Goal: Task Accomplishment & Management: Manage account settings

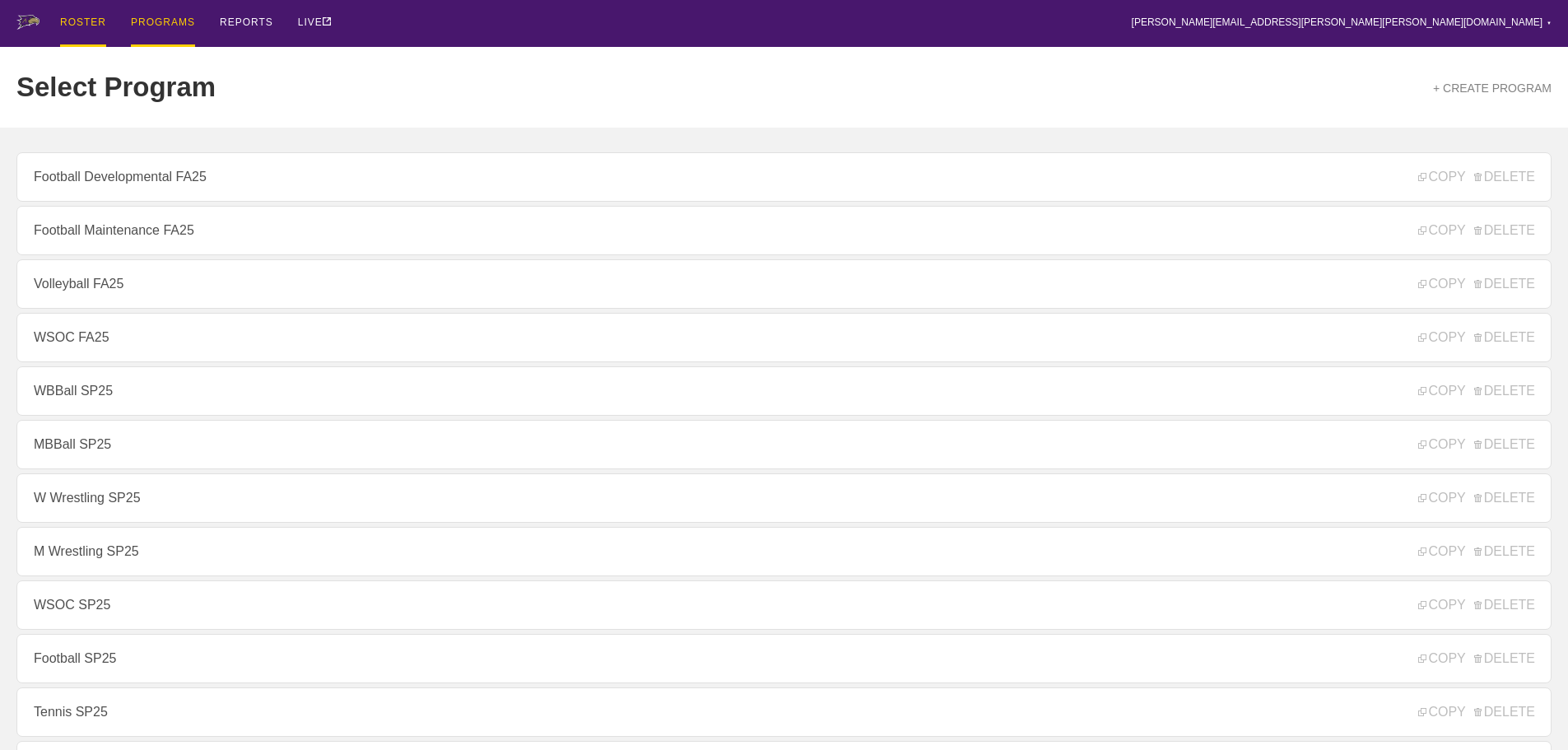
click at [77, 29] on div "ROSTER" at bounding box center [83, 23] width 46 height 47
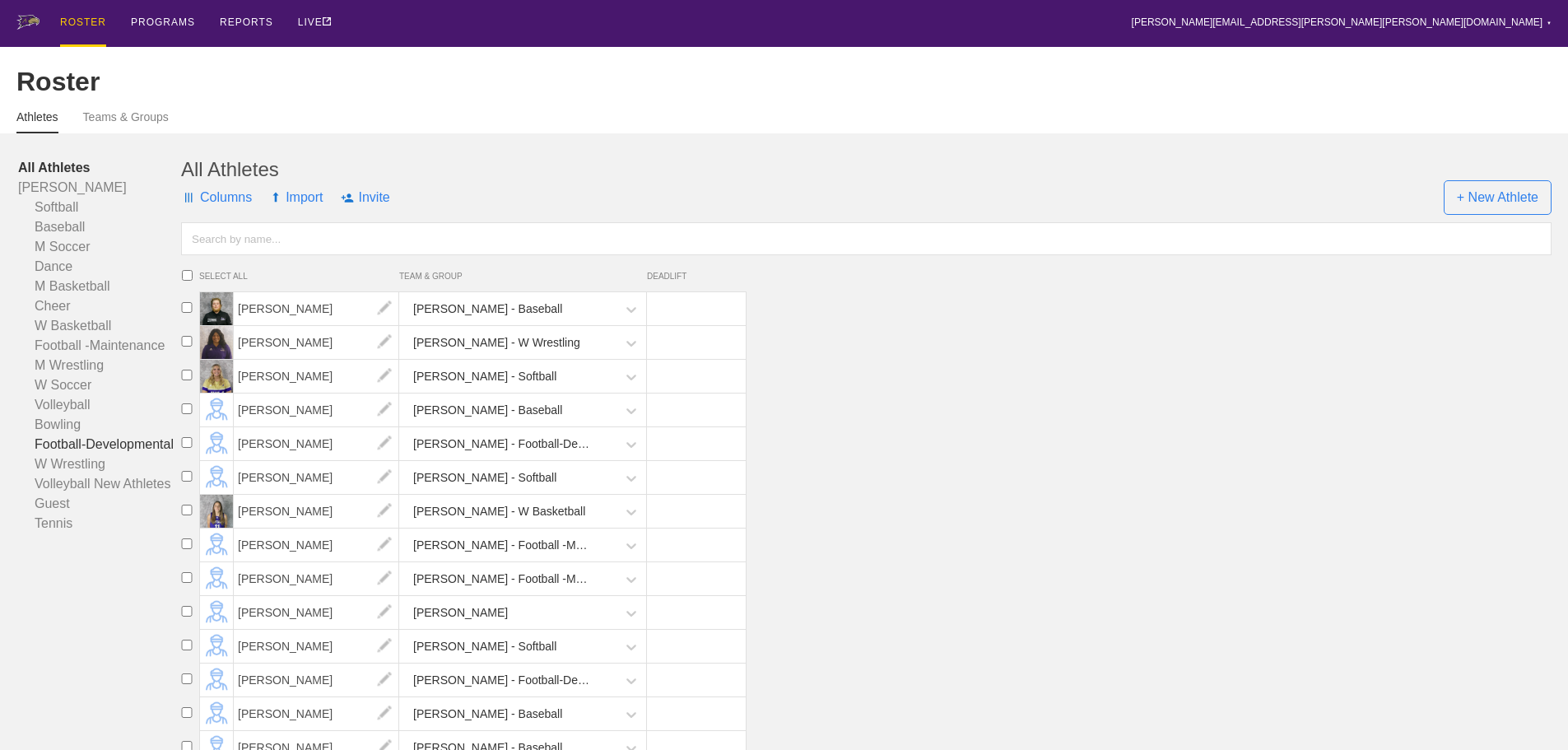
click at [118, 454] on link "Football-Developmental" at bounding box center [99, 445] width 163 height 20
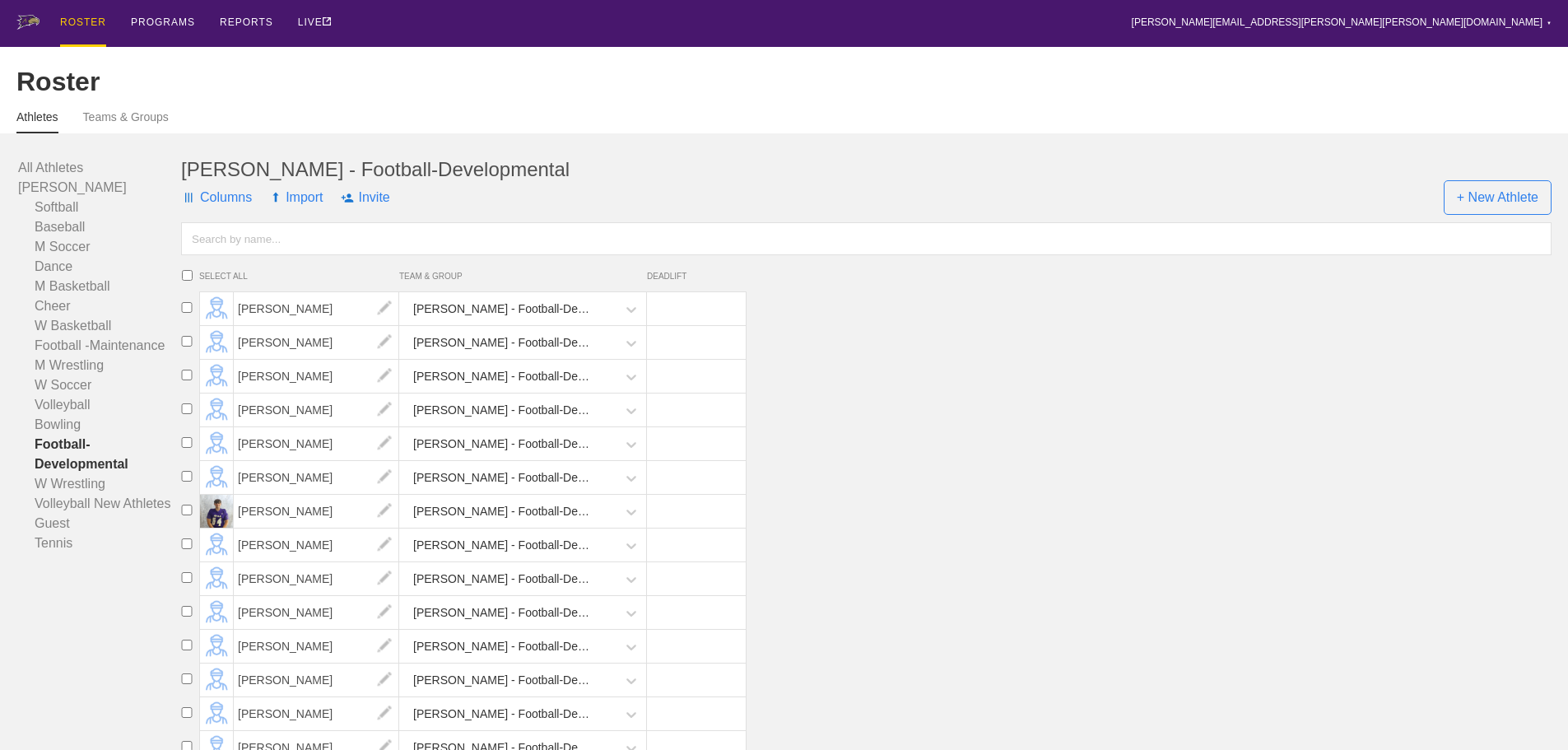
click at [187, 448] on input "checkbox" at bounding box center [187, 442] width 25 height 11
checkbox input "true"
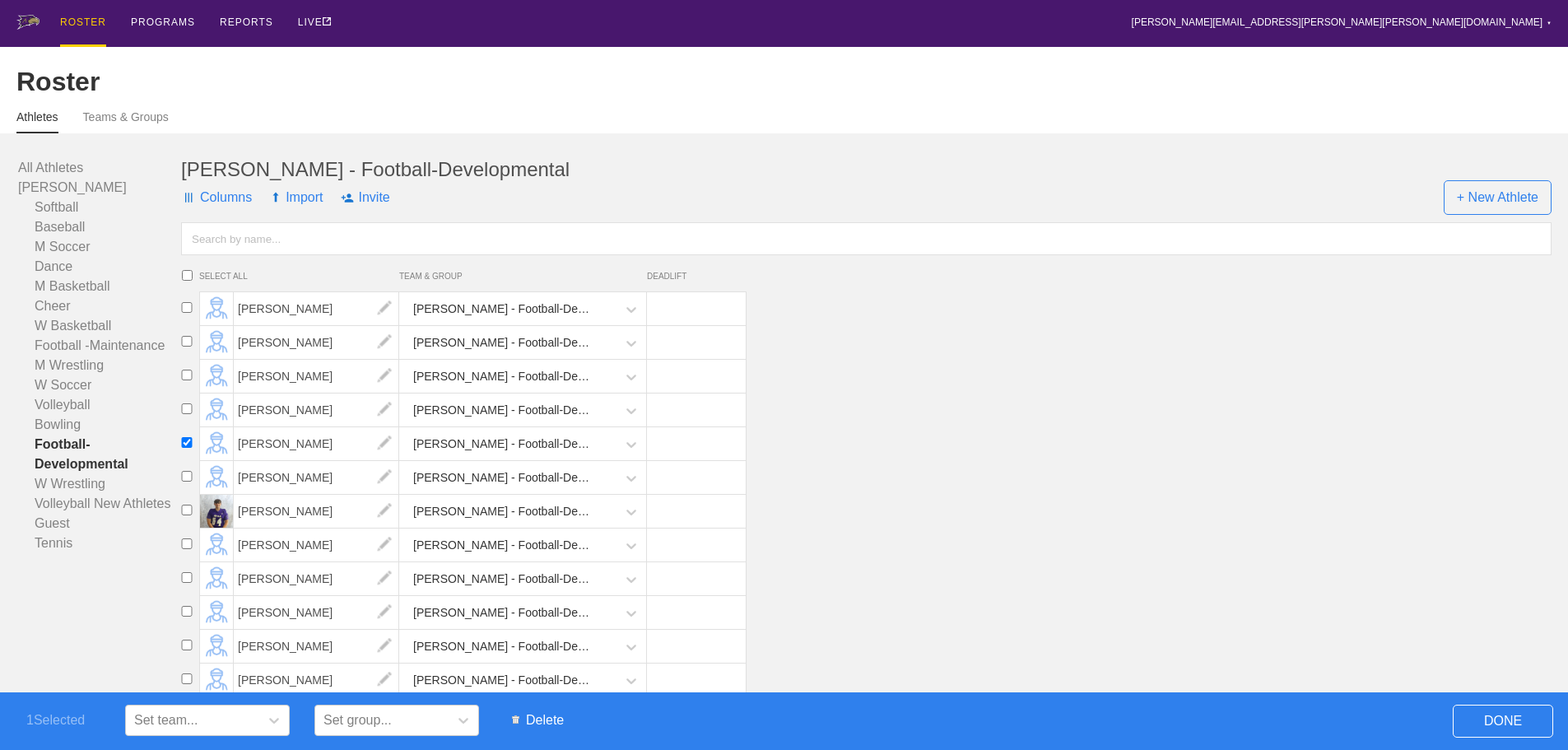
click at [546, 713] on span "Delete" at bounding box center [538, 720] width 68 height 31
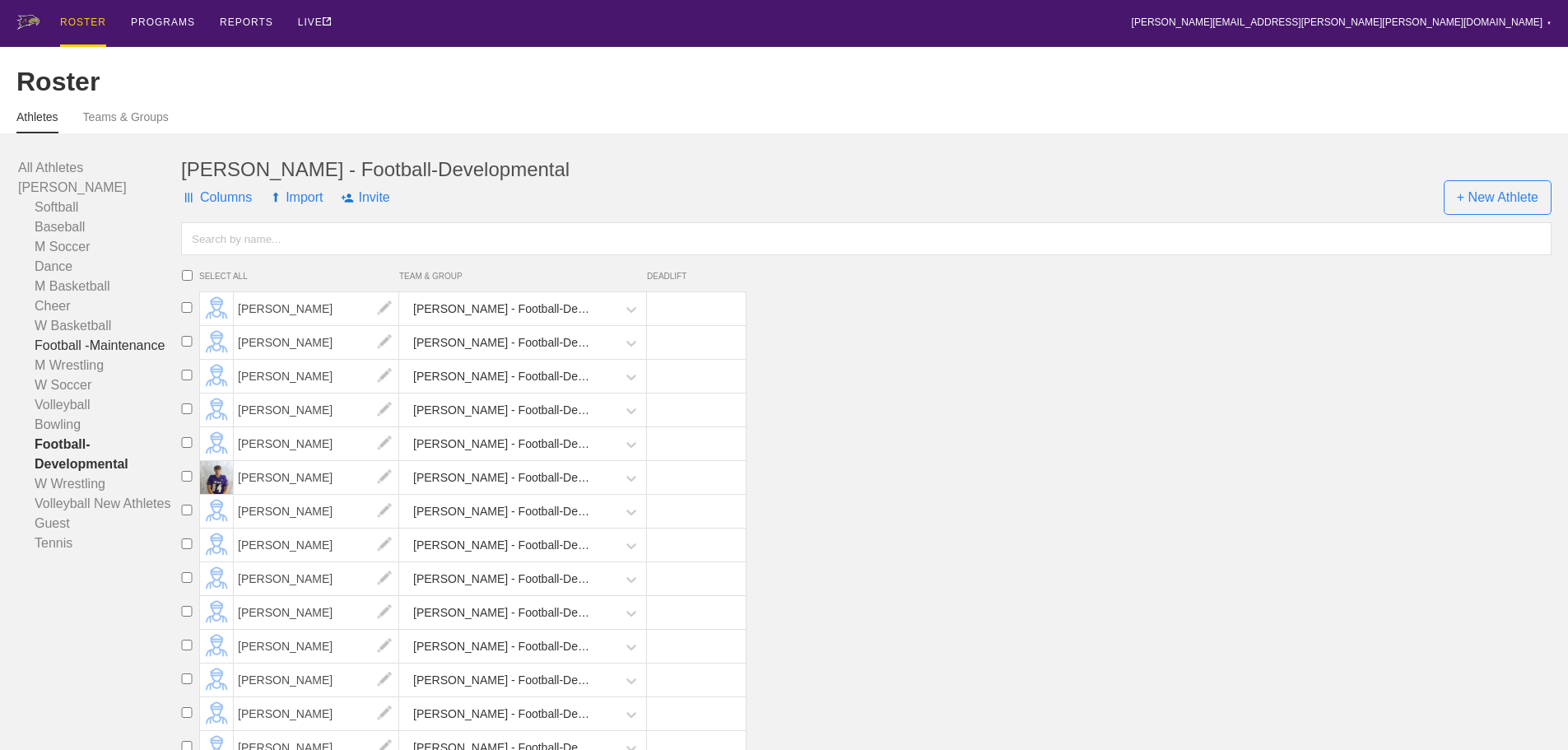
click at [117, 356] on link "Football -Maintenance" at bounding box center [99, 346] width 163 height 20
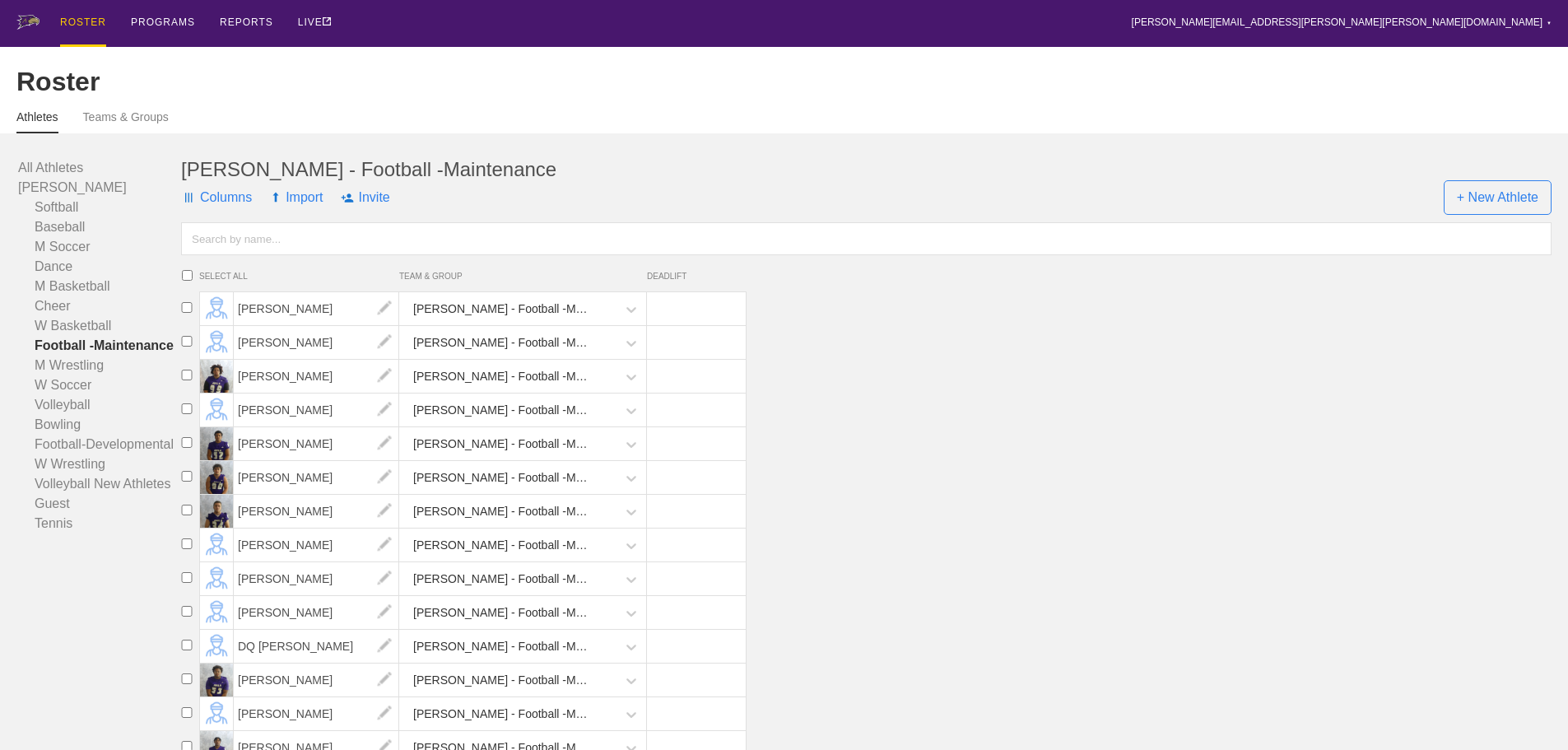
click at [186, 482] on input "checkbox" at bounding box center [187, 476] width 25 height 11
checkbox input "true"
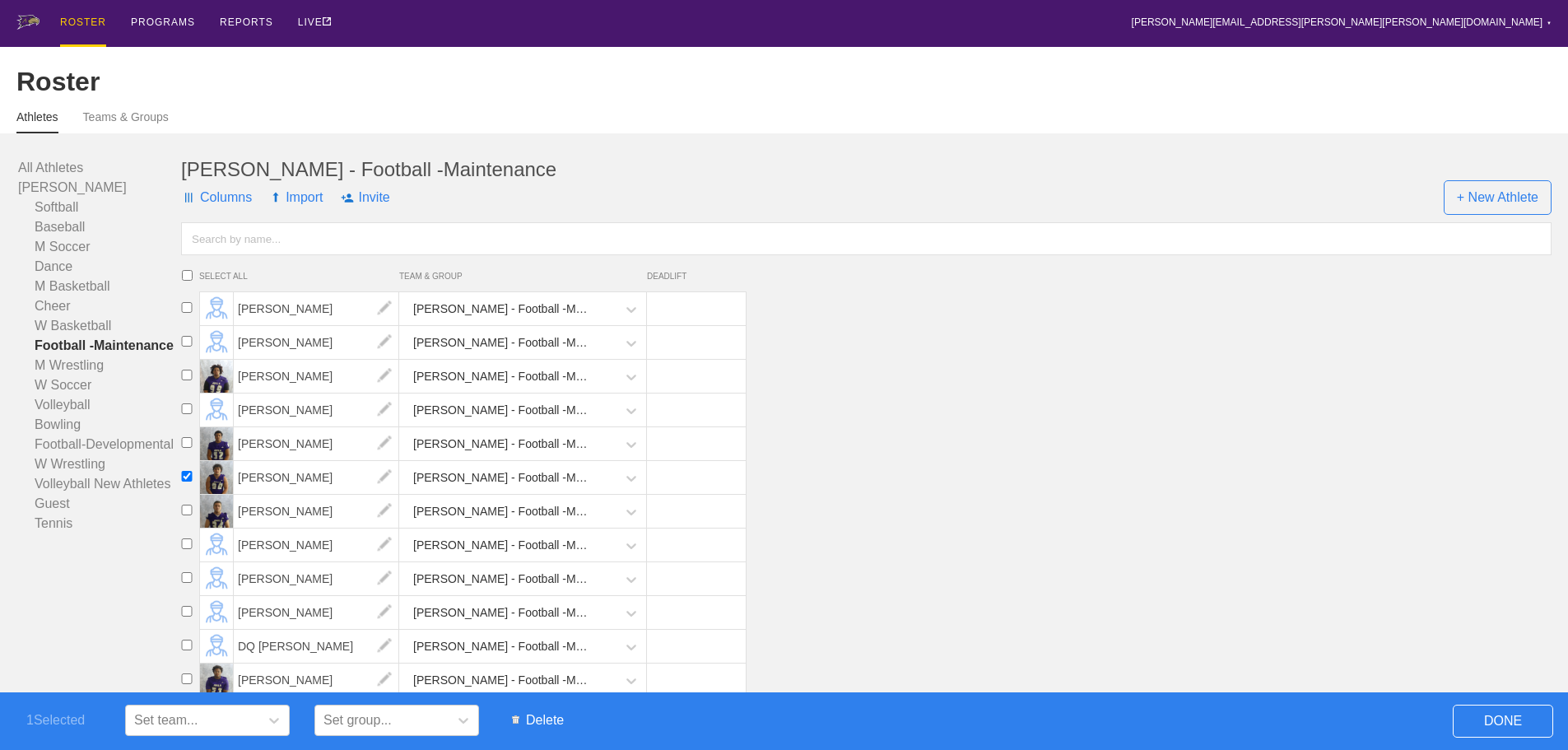
click at [548, 720] on span "Delete" at bounding box center [538, 720] width 68 height 31
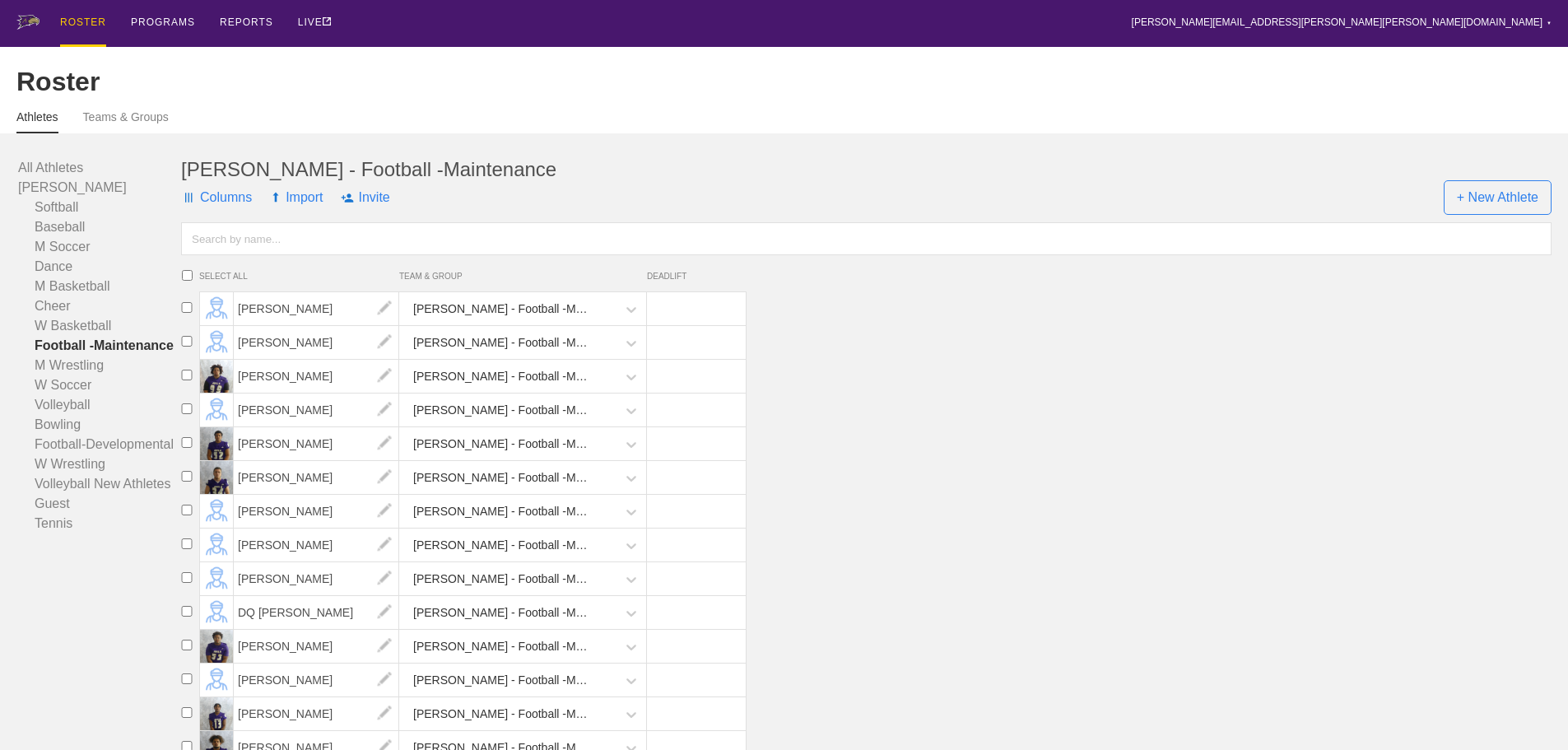
click at [188, 515] on input "checkbox" at bounding box center [187, 510] width 25 height 11
checkbox input "true"
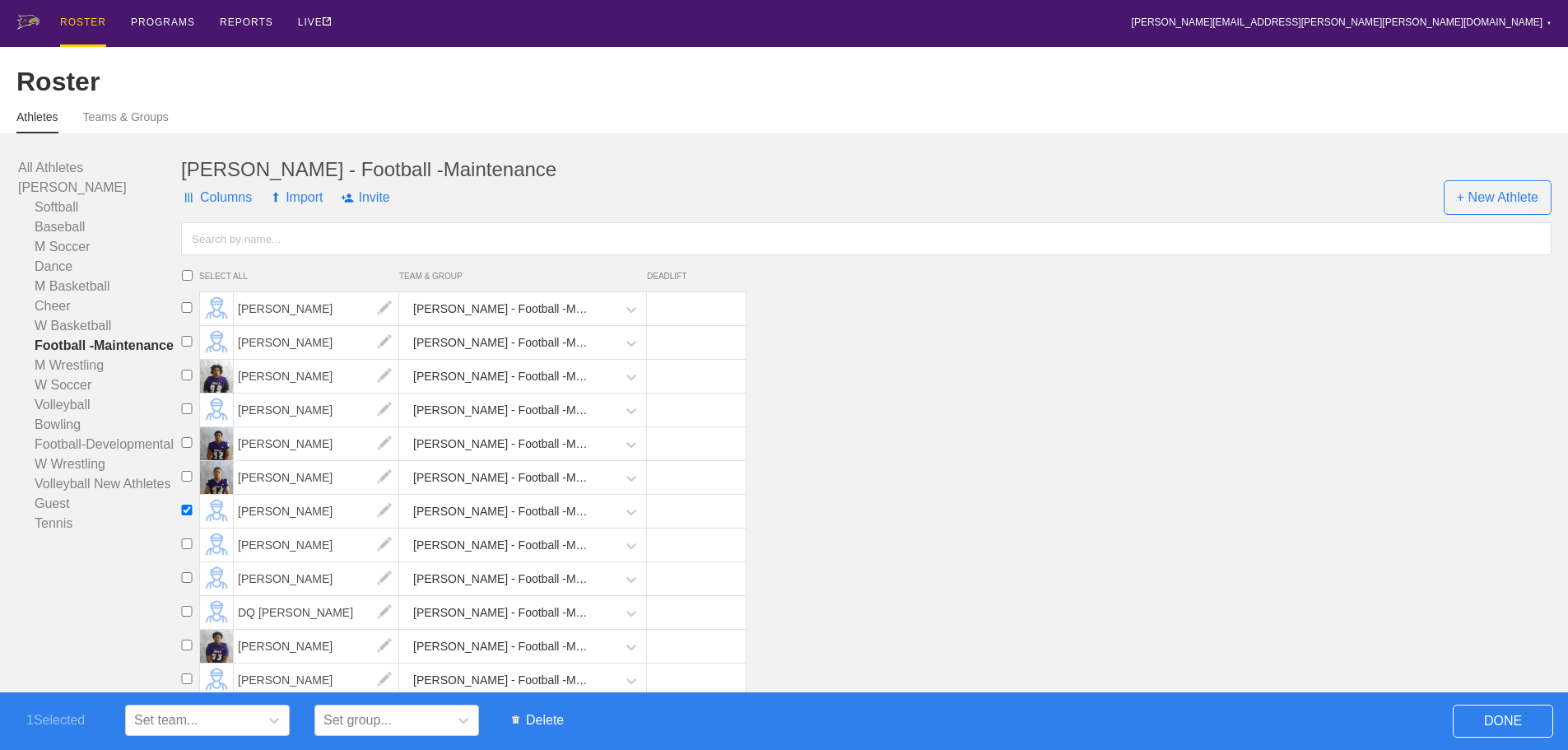
click at [544, 720] on span "Delete" at bounding box center [538, 720] width 68 height 31
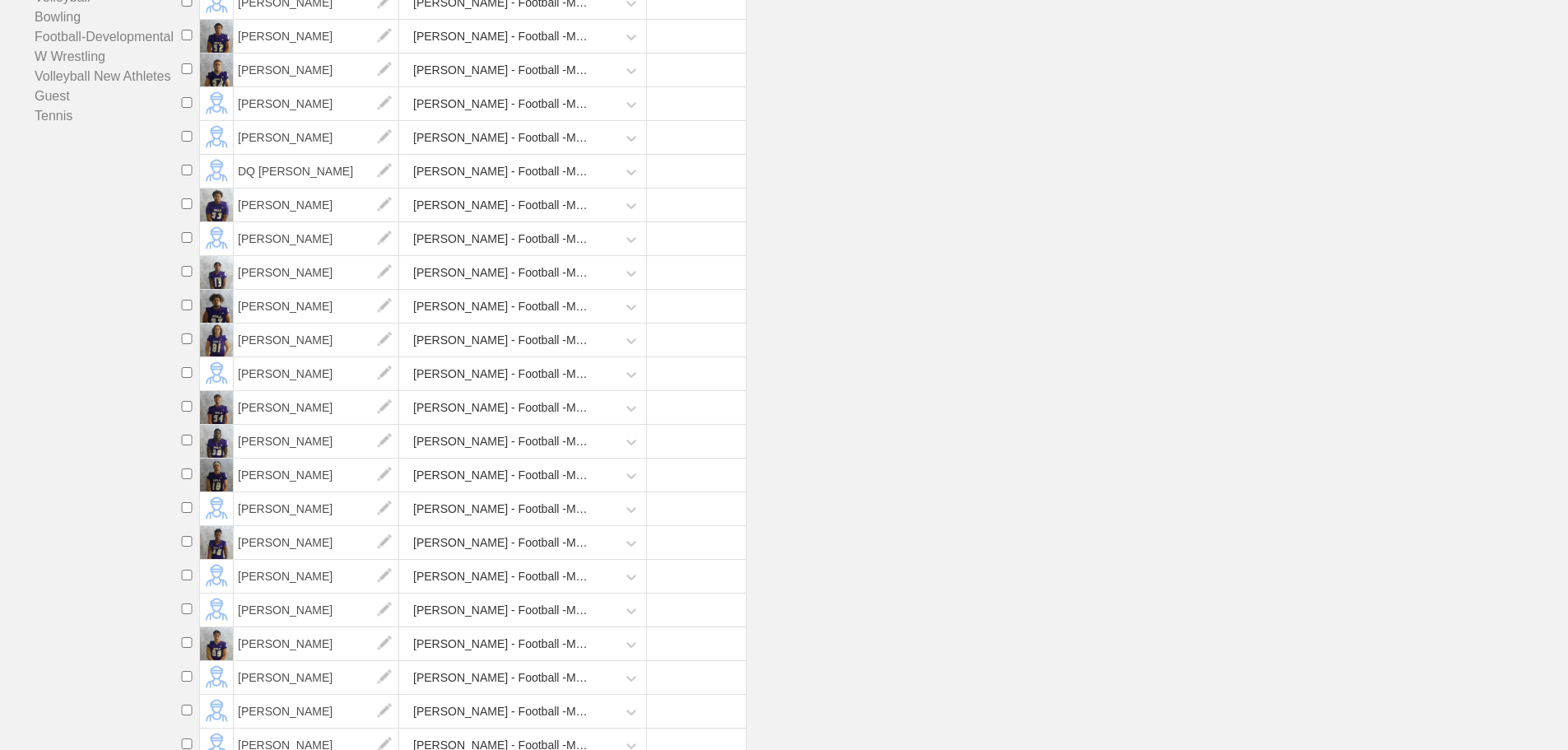
scroll to position [412, 0]
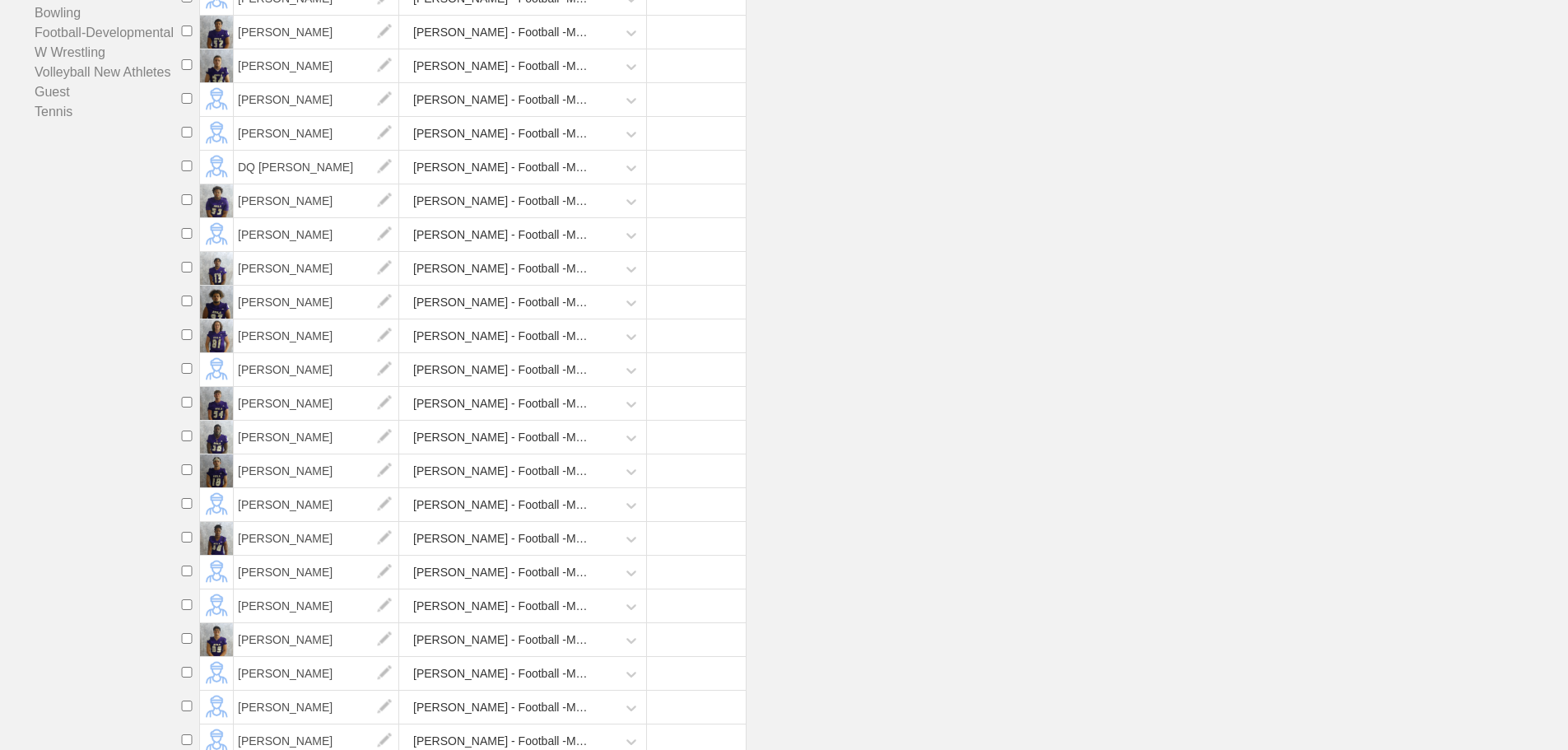
click at [185, 610] on input "checkbox" at bounding box center [187, 604] width 25 height 11
checkbox input "true"
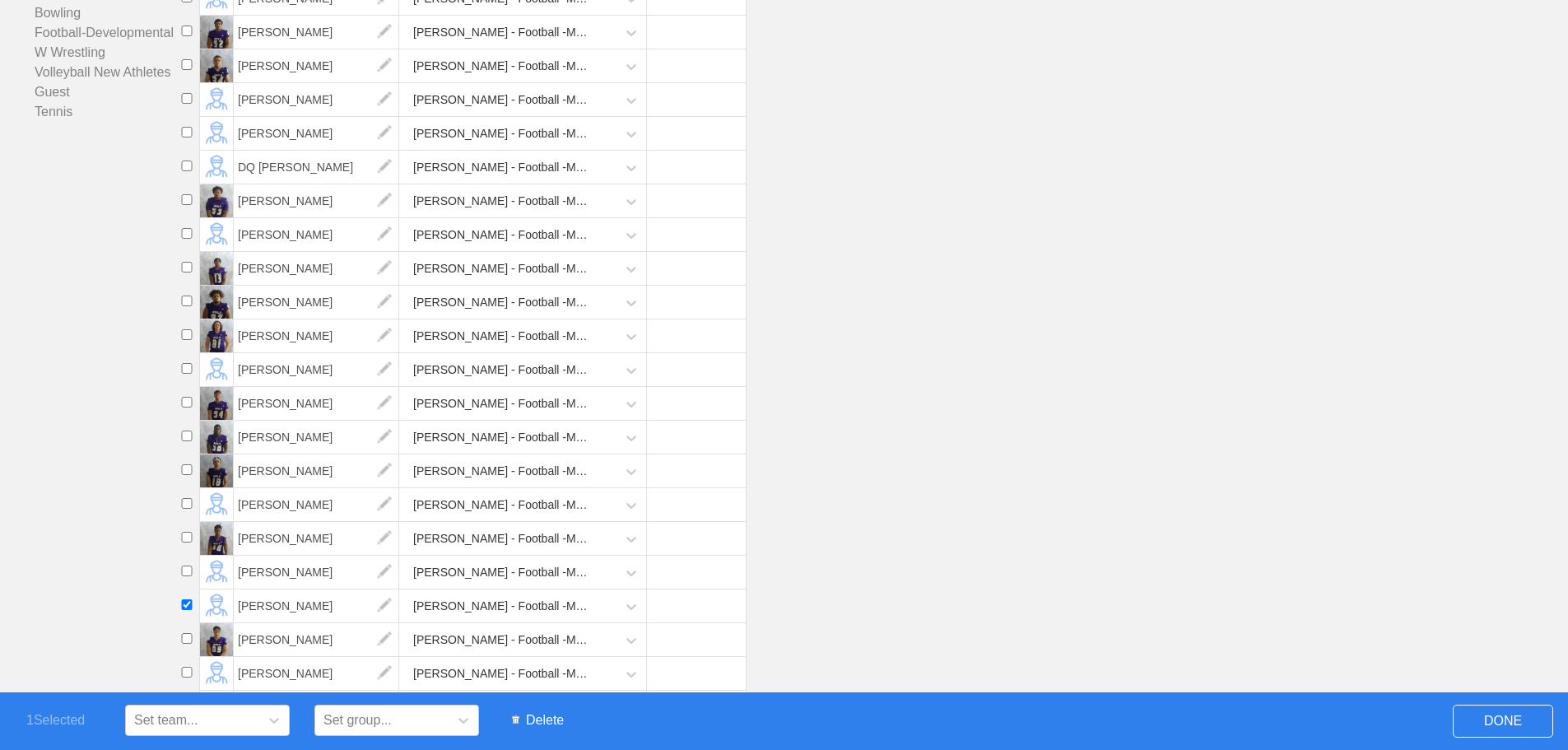
click at [547, 719] on span "Delete" at bounding box center [538, 720] width 68 height 31
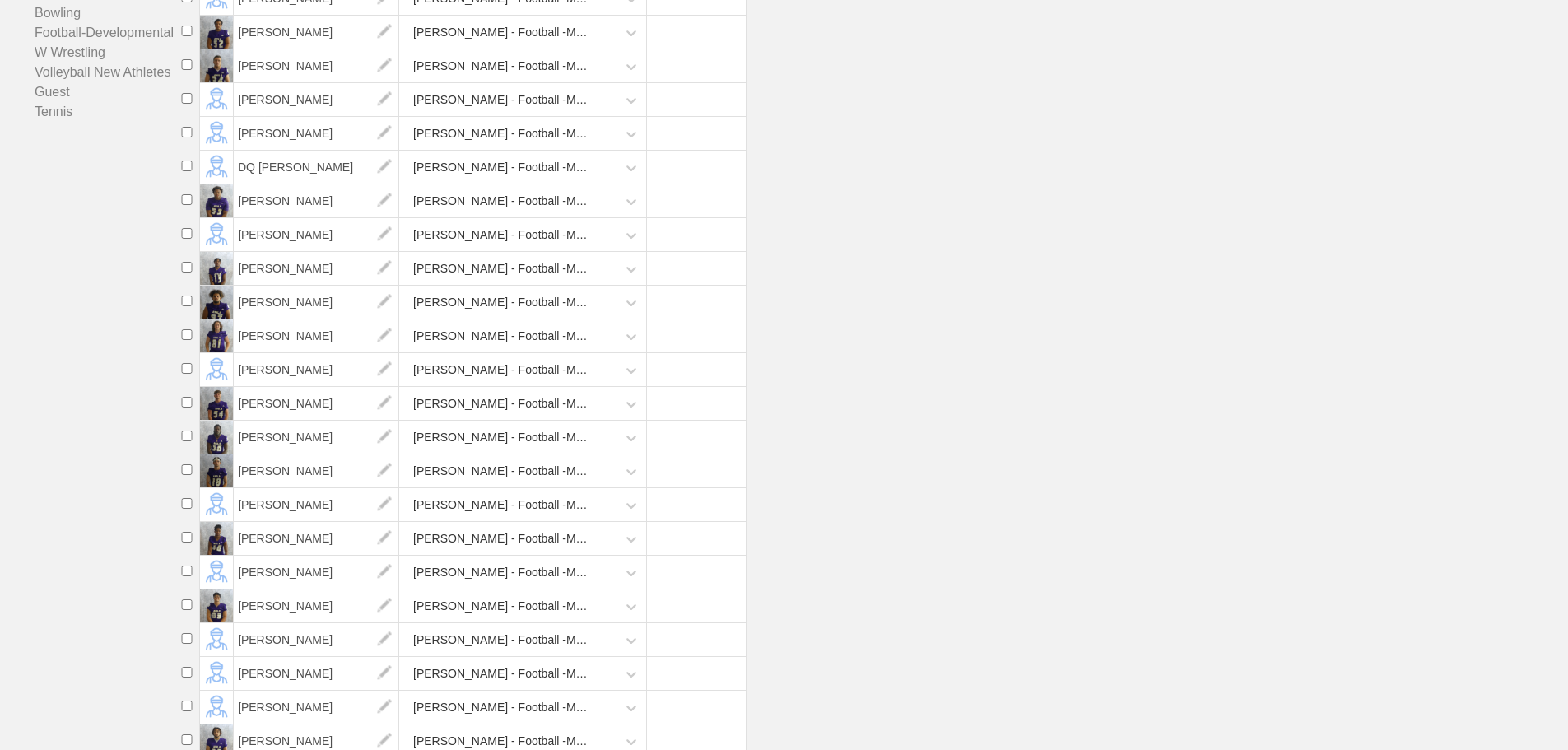
click at [823, 488] on li "[PERSON_NAME] - Football -Maintenance" at bounding box center [872, 471] width 1394 height 34
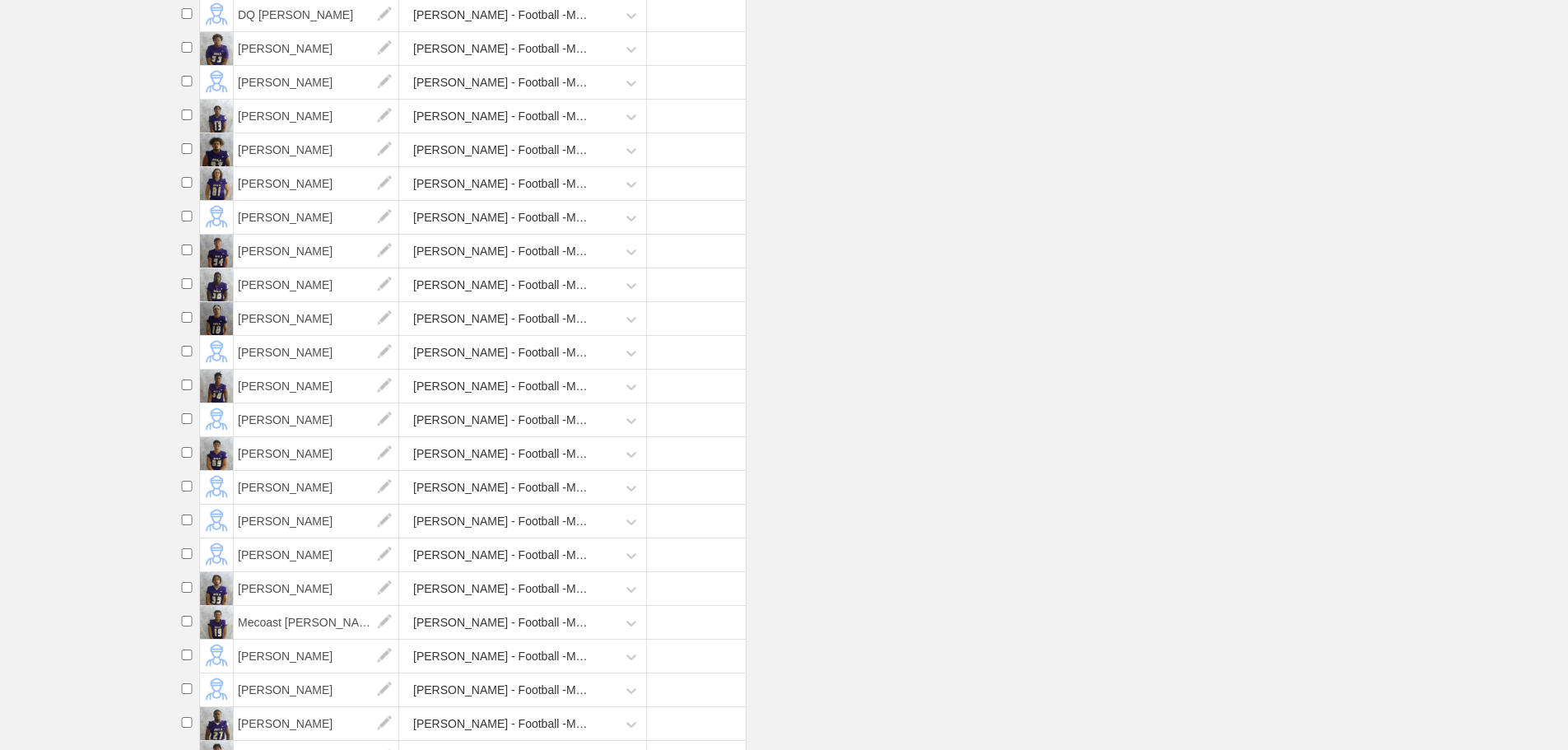
scroll to position [576, 0]
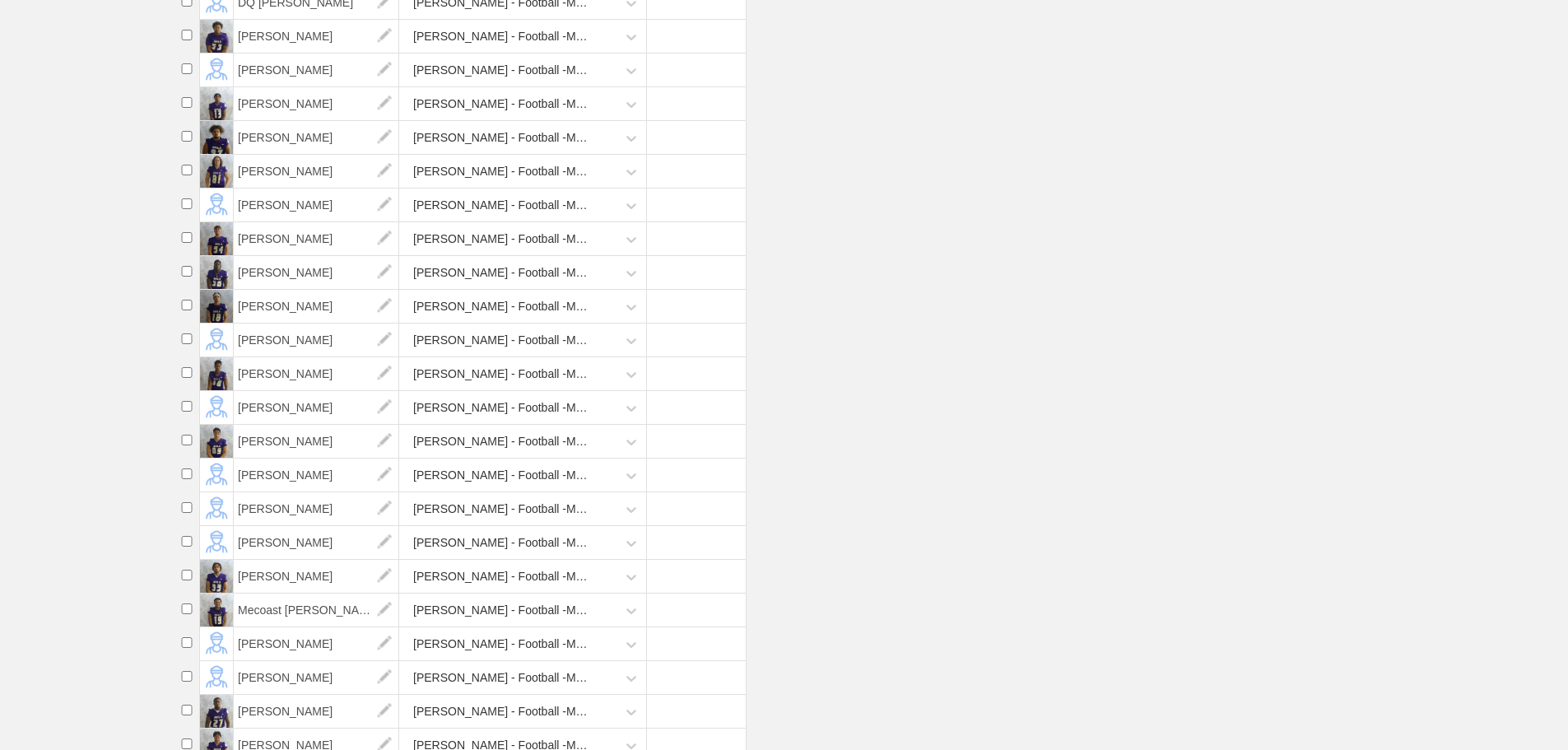
click at [183, 513] on input "checkbox" at bounding box center [187, 507] width 25 height 11
checkbox input "true"
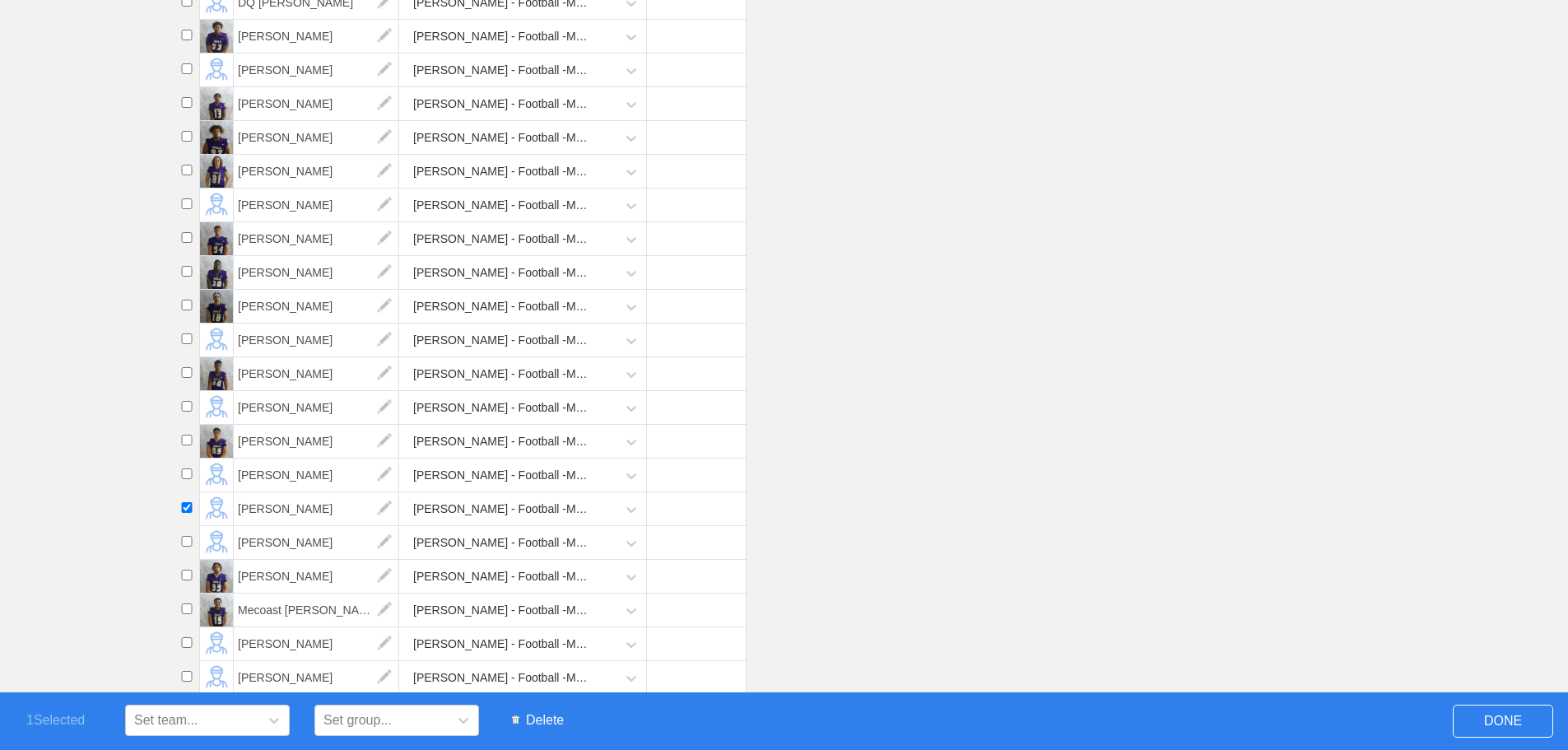
click at [545, 720] on span "Delete" at bounding box center [538, 720] width 68 height 31
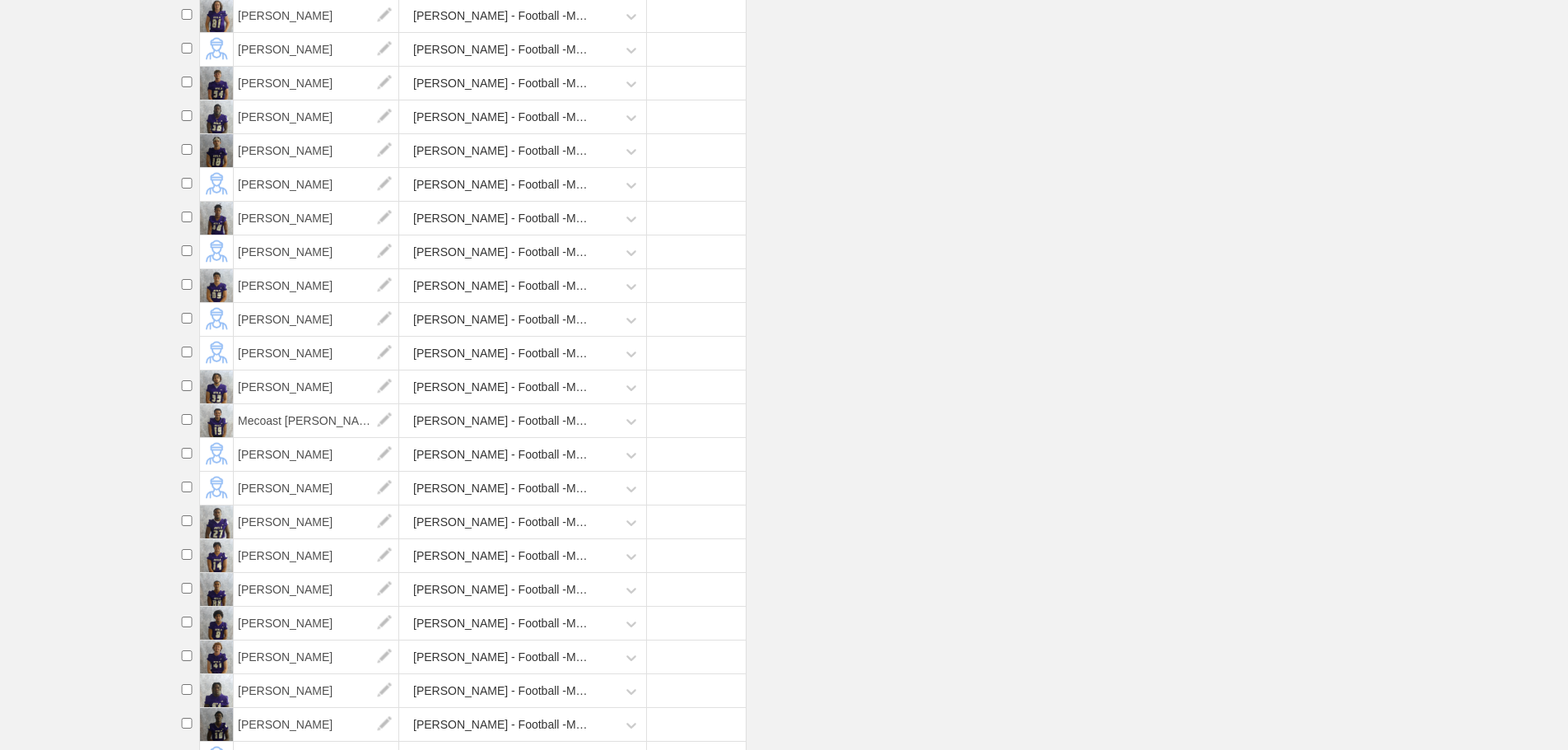
scroll to position [741, 0]
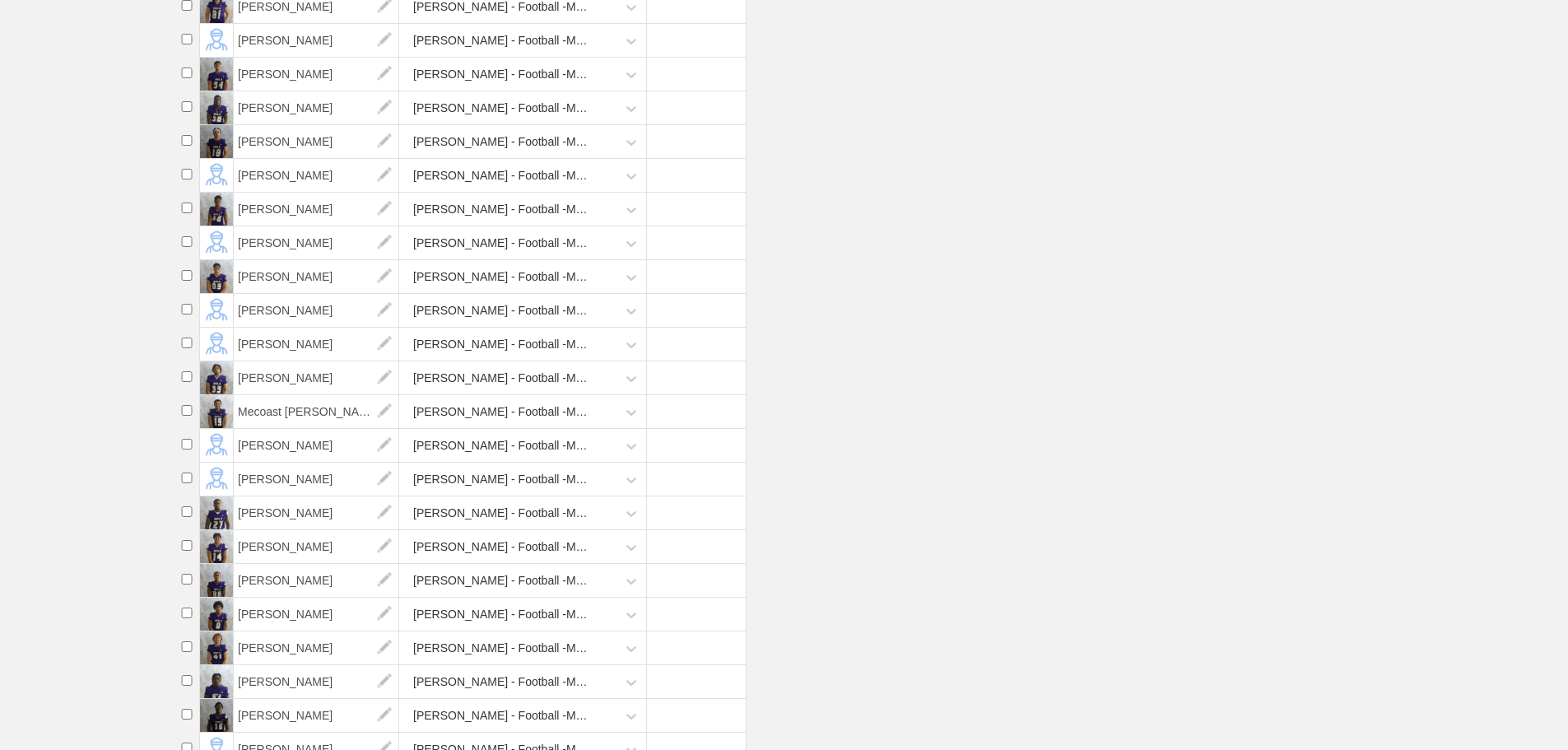
click at [189, 551] on input "checkbox" at bounding box center [187, 545] width 25 height 11
checkbox input "true"
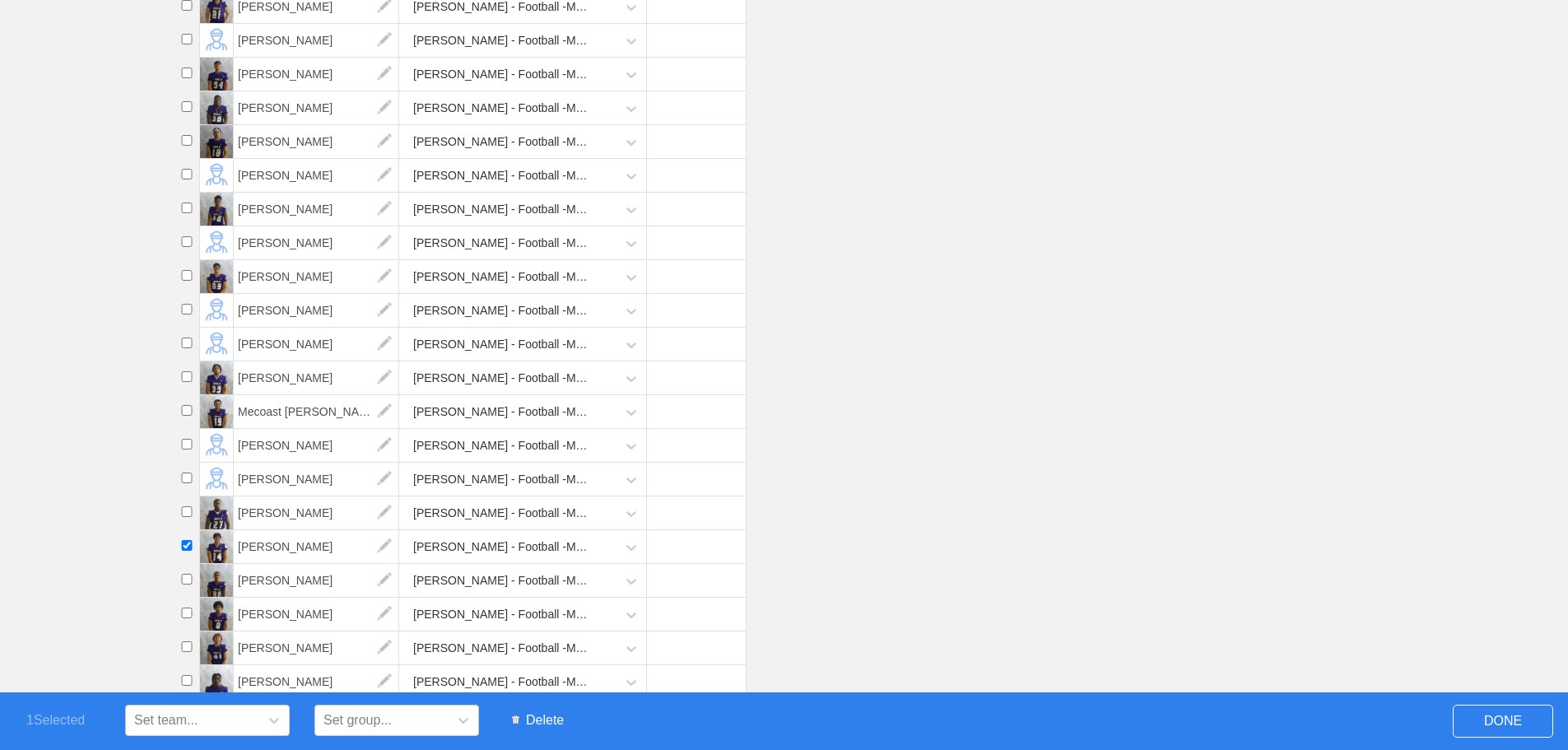
click at [539, 716] on span "Delete" at bounding box center [538, 720] width 68 height 31
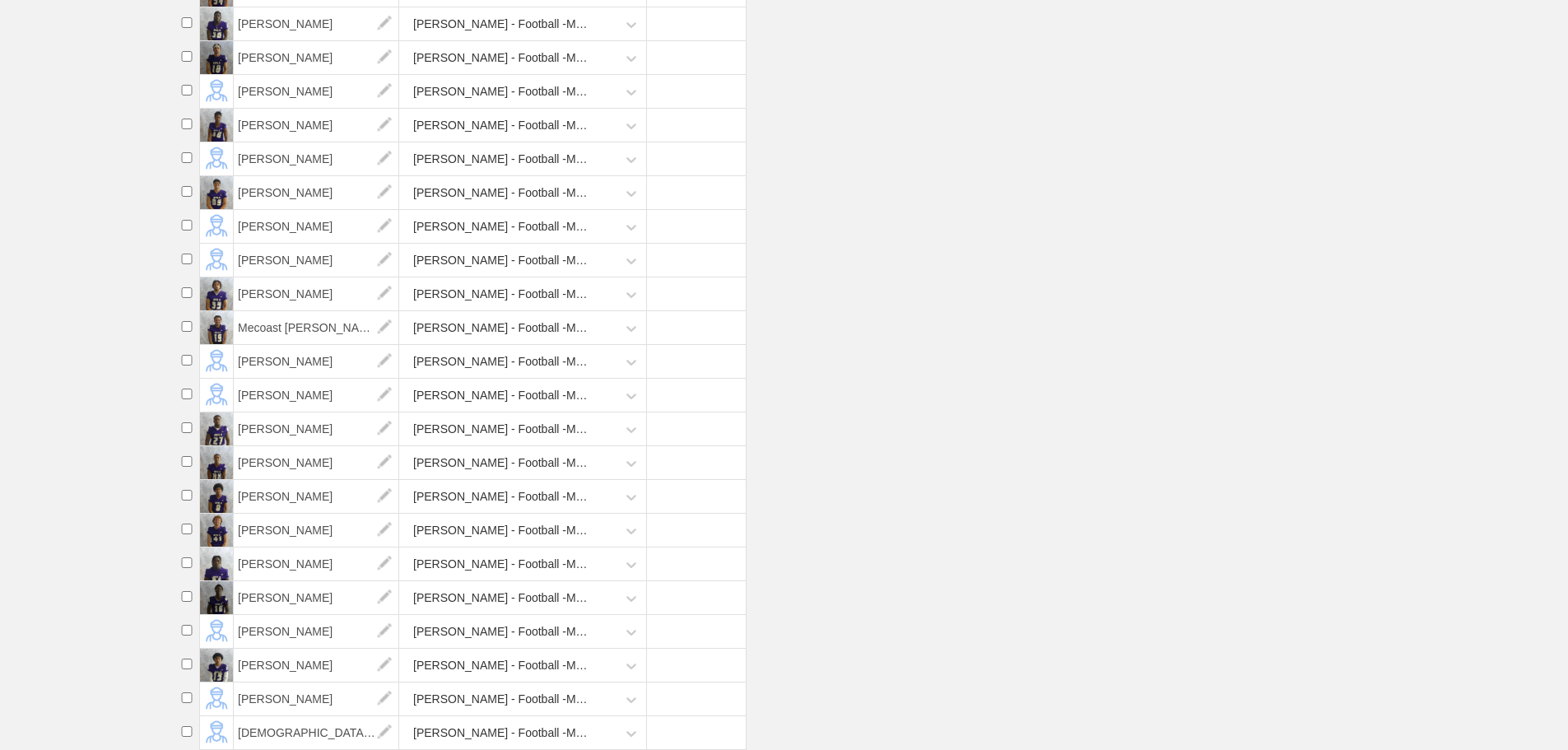
scroll to position [838, 0]
click at [186, 664] on input "checkbox" at bounding box center [187, 664] width 25 height 11
checkbox input "true"
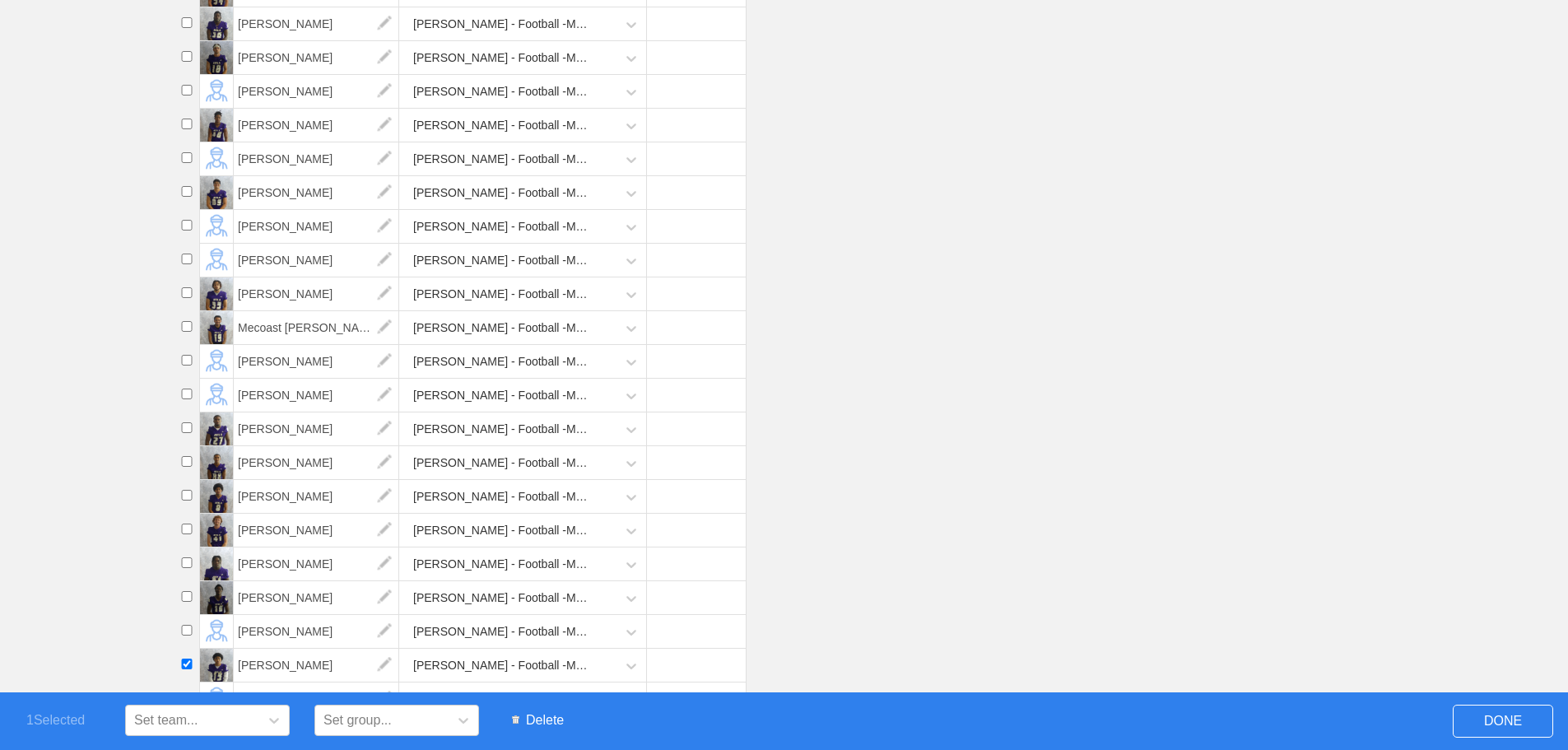
click at [551, 720] on span "Delete" at bounding box center [538, 720] width 68 height 31
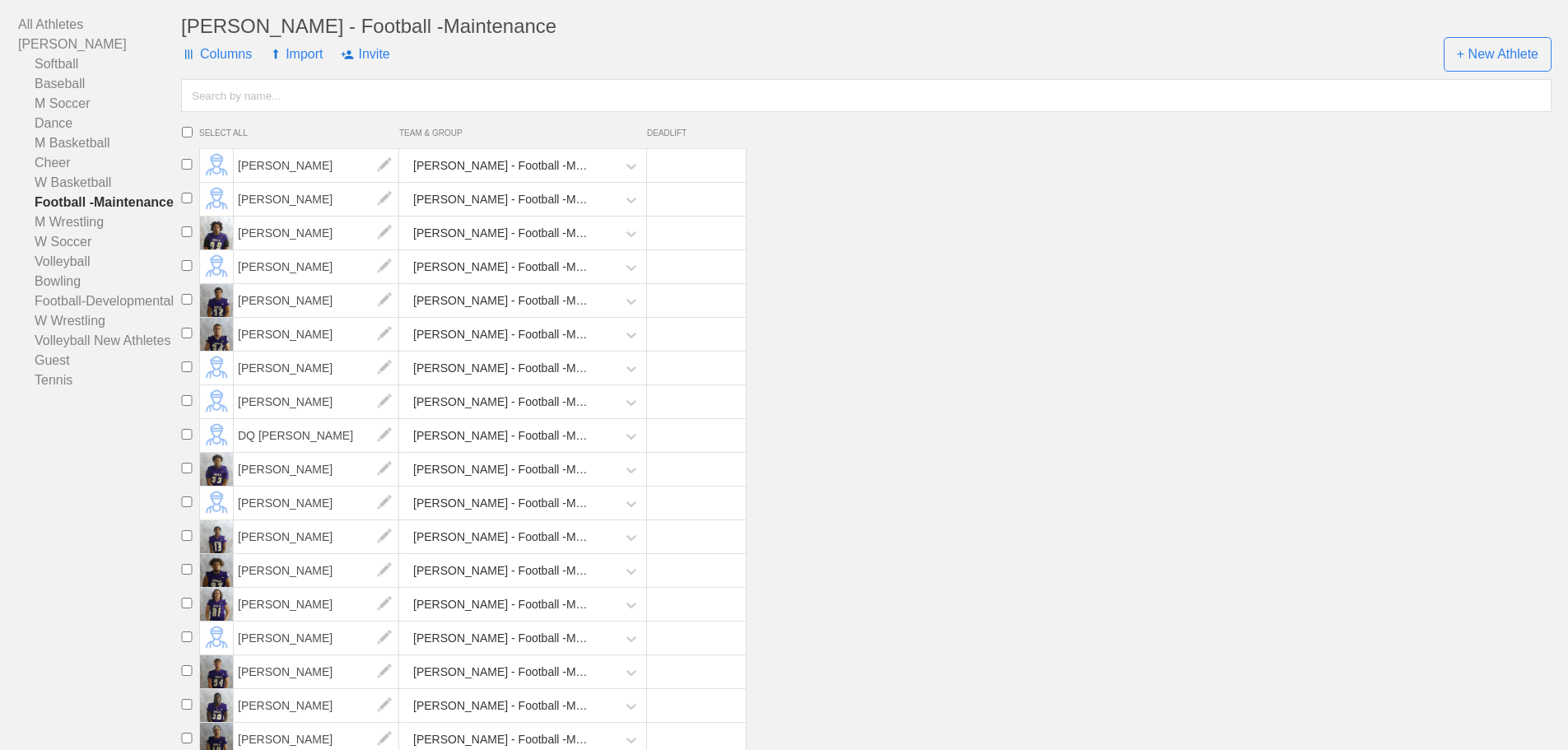
scroll to position [0, 0]
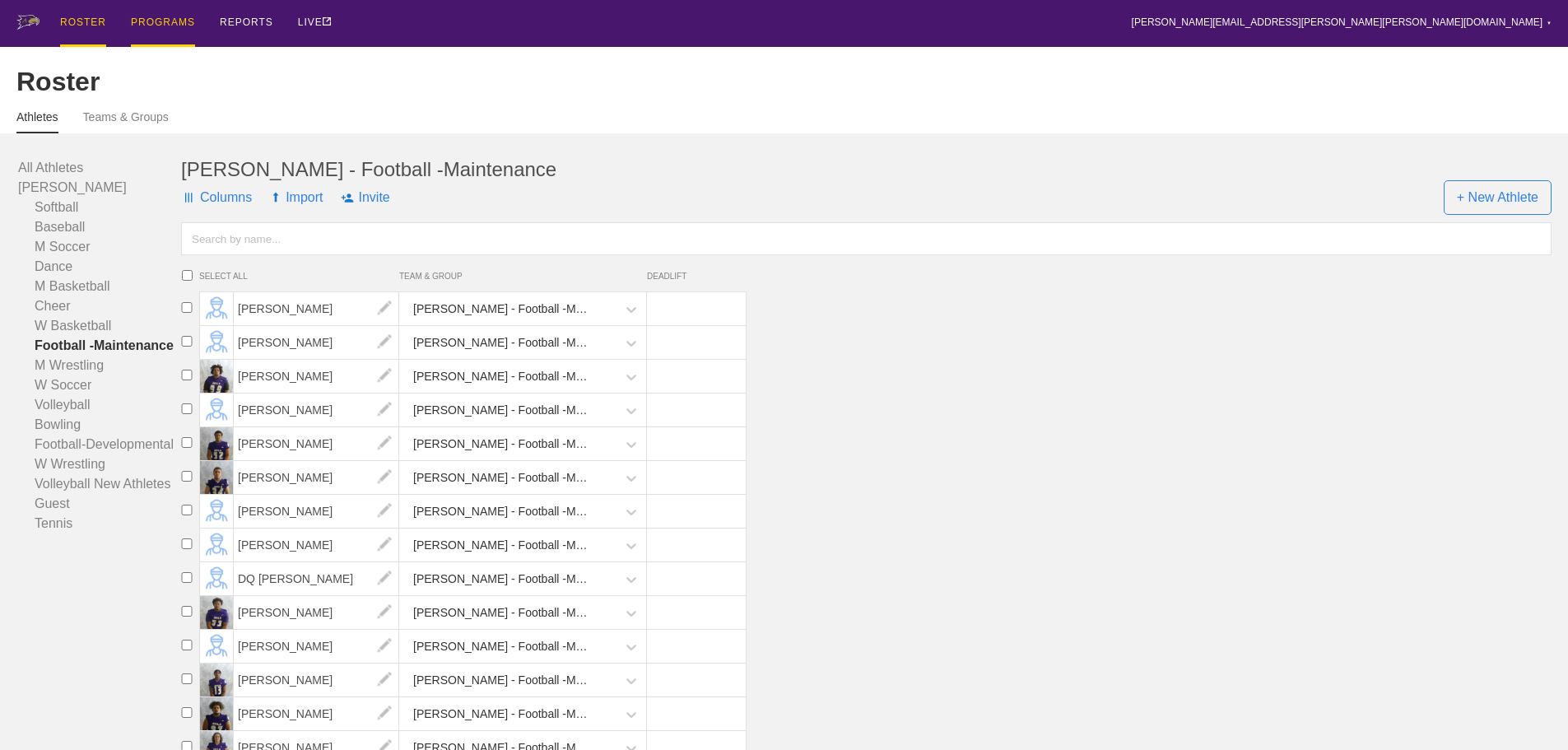
click at [162, 16] on div "PROGRAMS" at bounding box center [163, 23] width 64 height 47
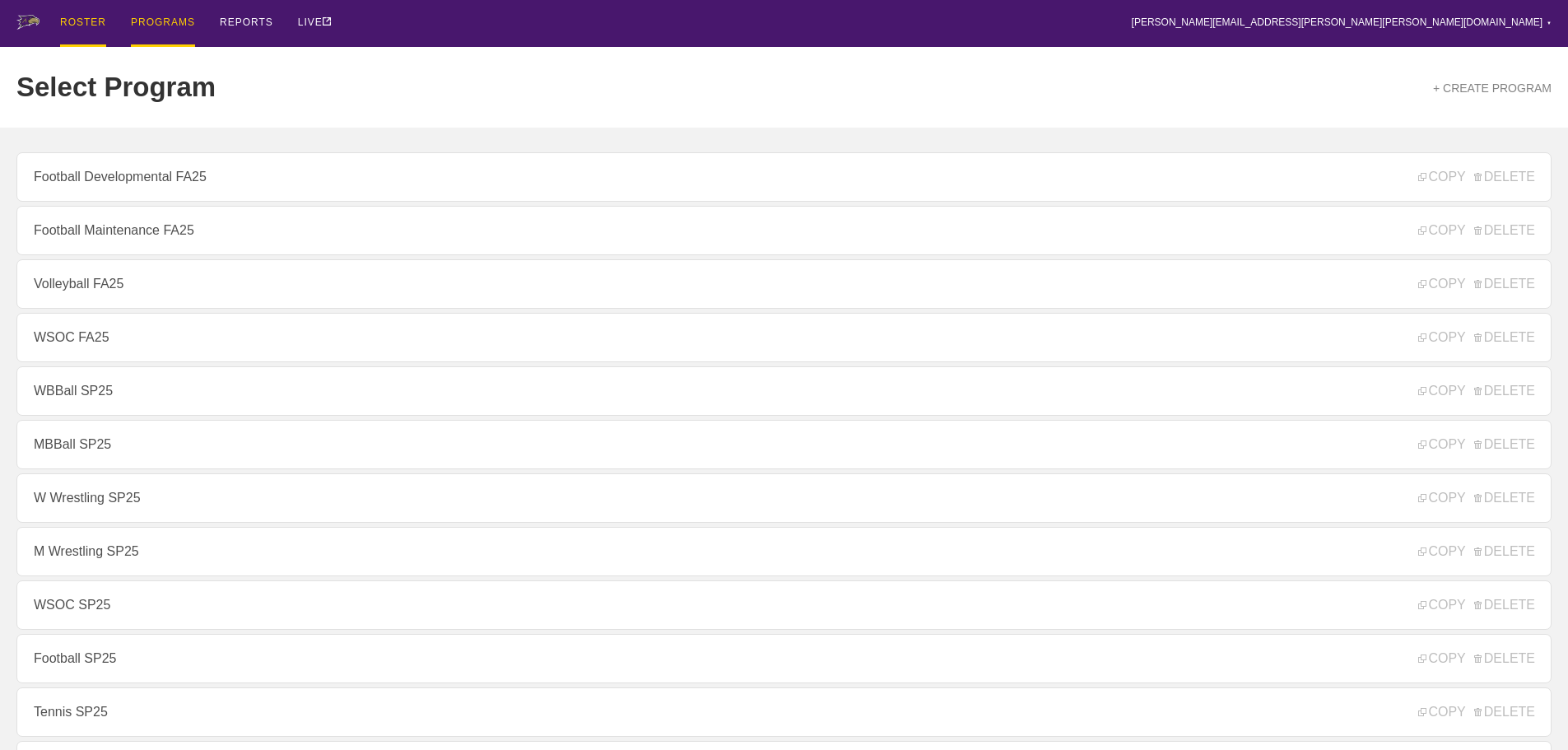
click at [77, 20] on div "ROSTER" at bounding box center [83, 23] width 46 height 47
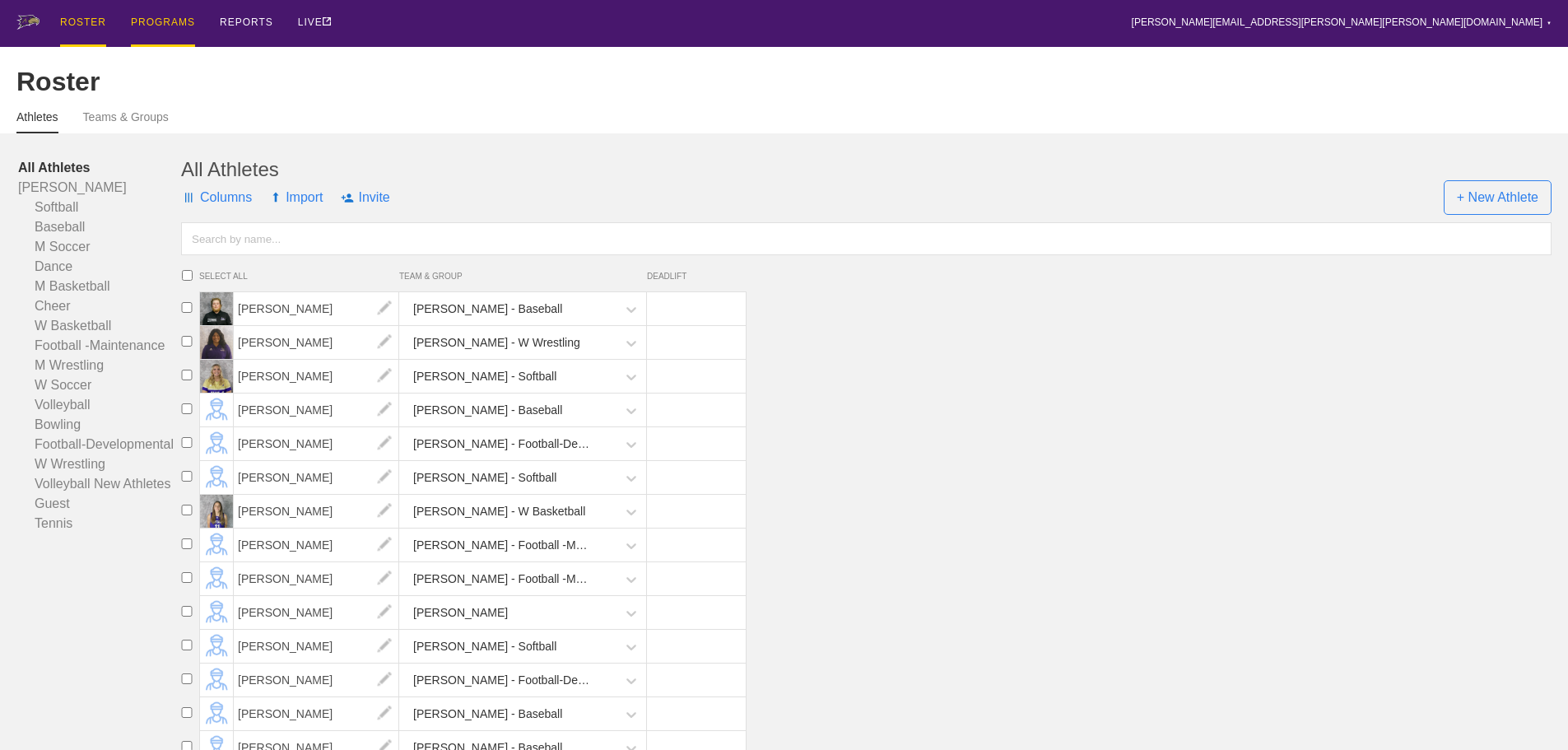
click at [155, 19] on div "PROGRAMS" at bounding box center [163, 23] width 64 height 47
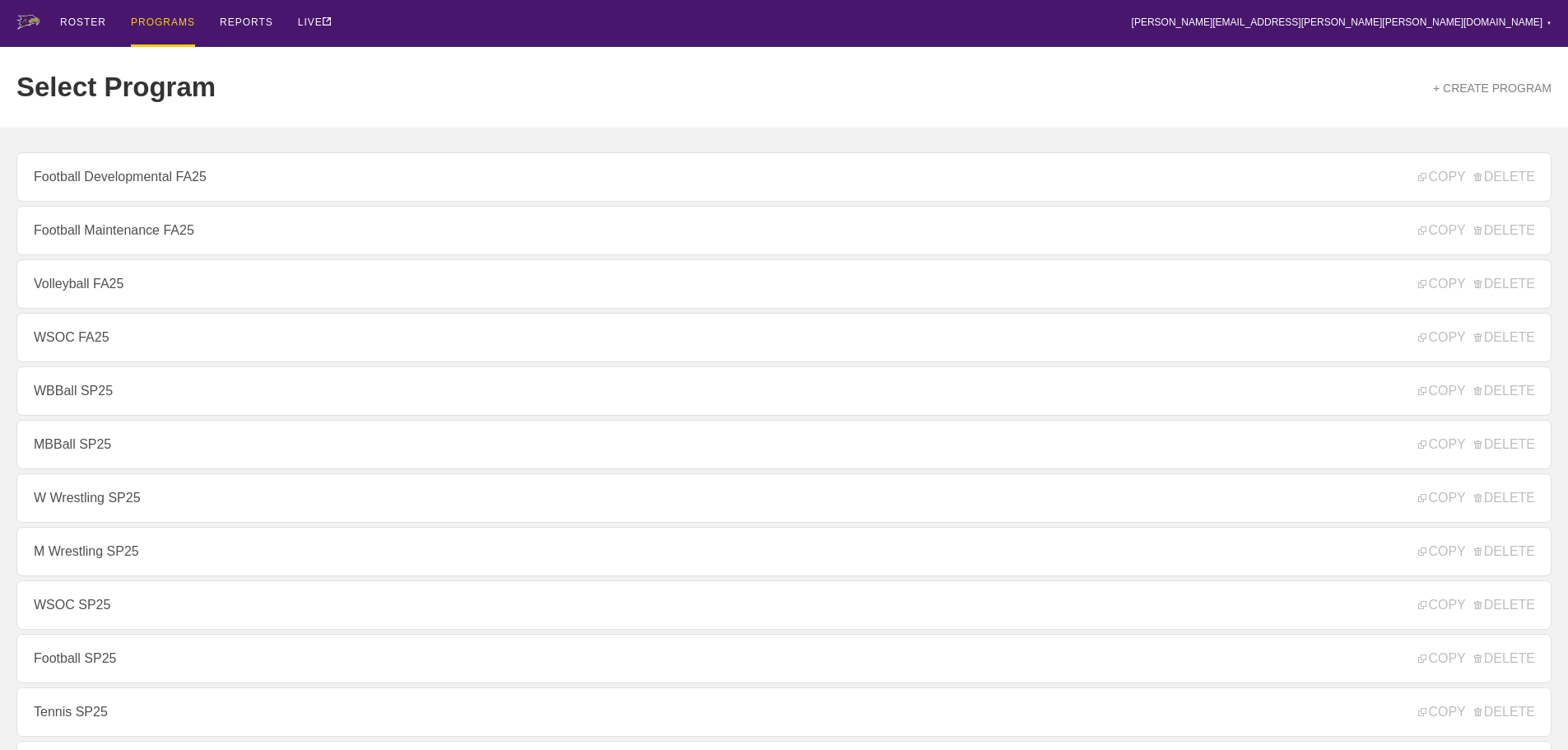
click at [415, 26] on div "ROSTER PROGRAMS REPORTS LIVE [PERSON_NAME][EMAIL_ADDRESS][PERSON_NAME][PERSON_N…" at bounding box center [783, 23] width 1535 height 47
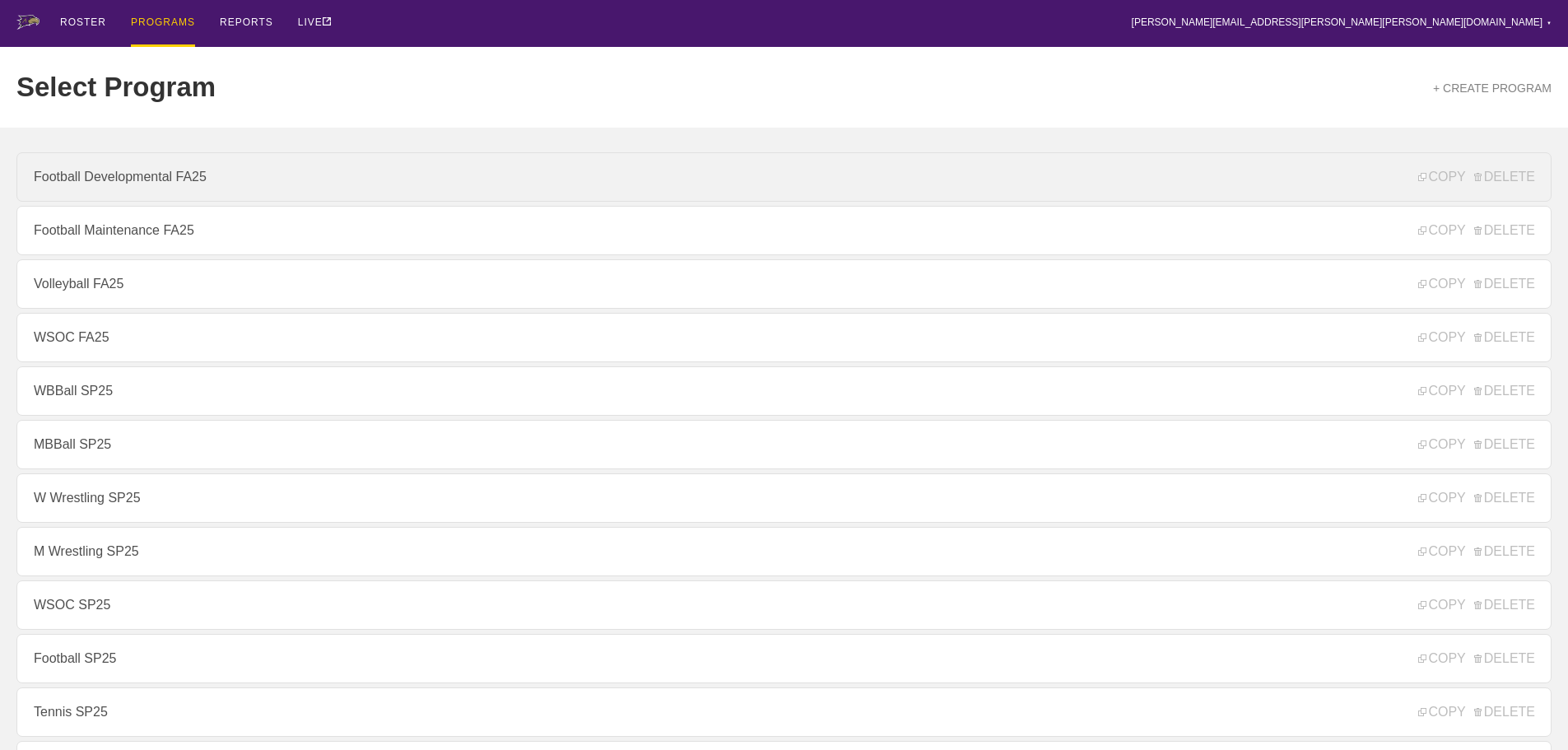
click at [123, 173] on link "Football Developmental FA25" at bounding box center [783, 176] width 1535 height 49
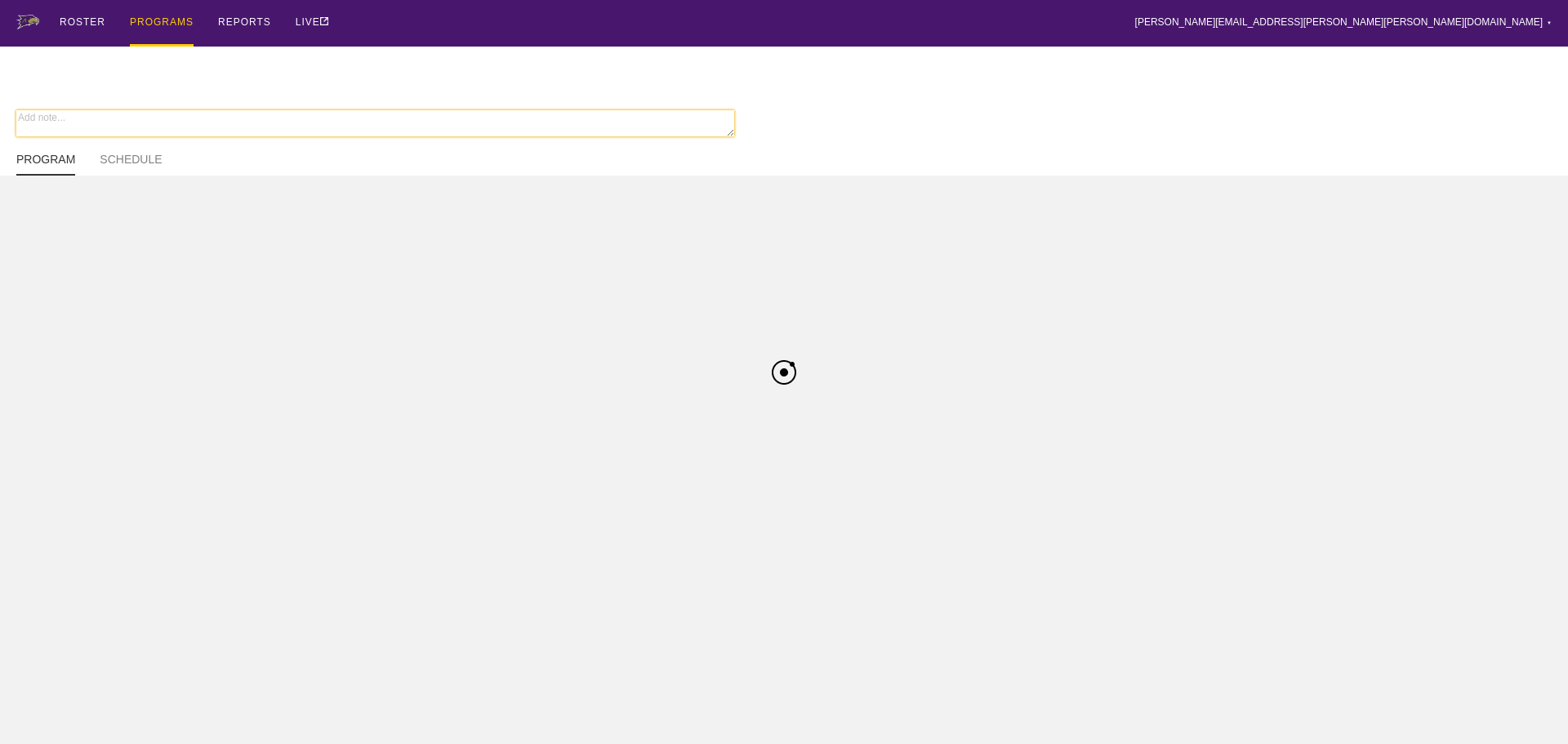
type textarea "x"
type input "Football Developmental FA25"
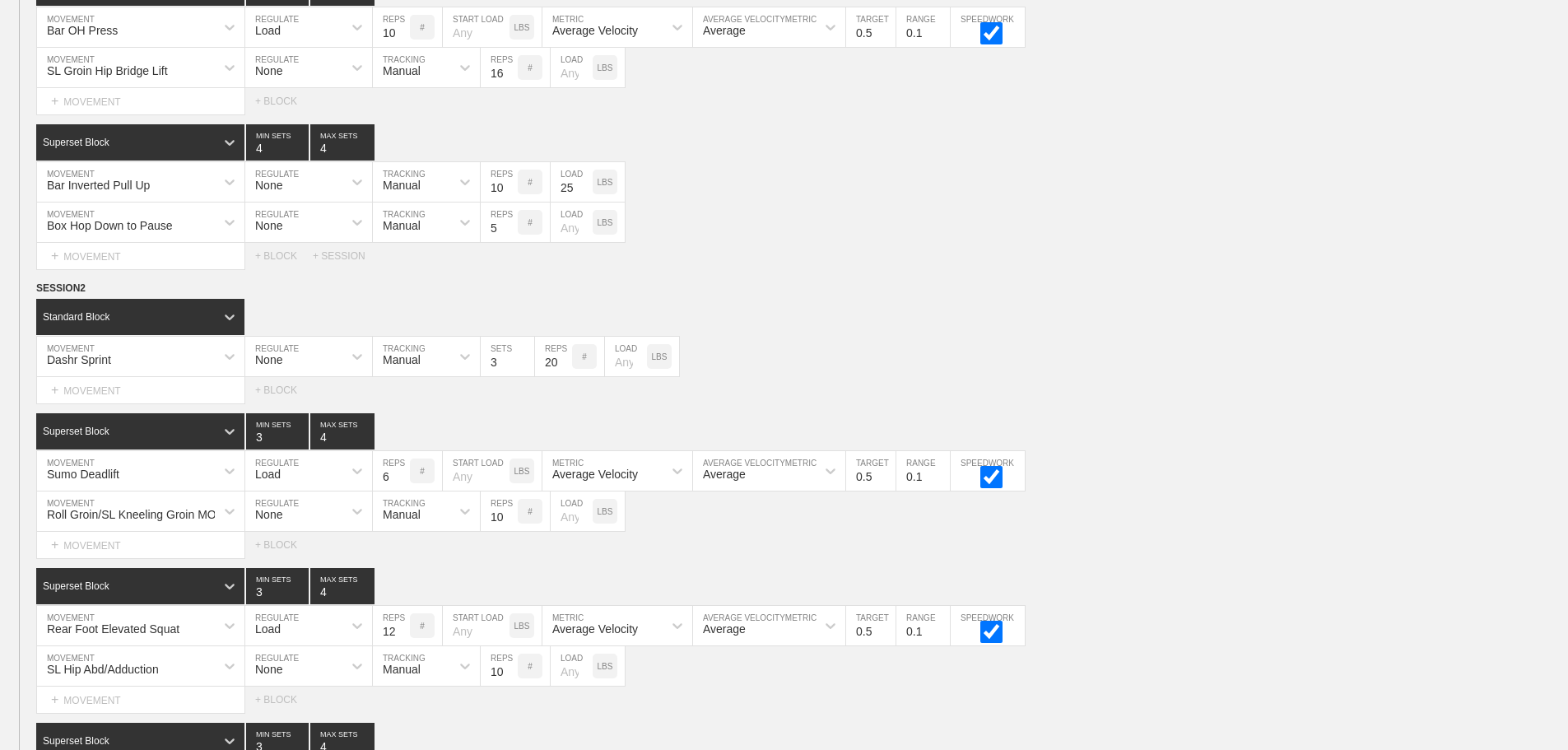
scroll to position [582, 0]
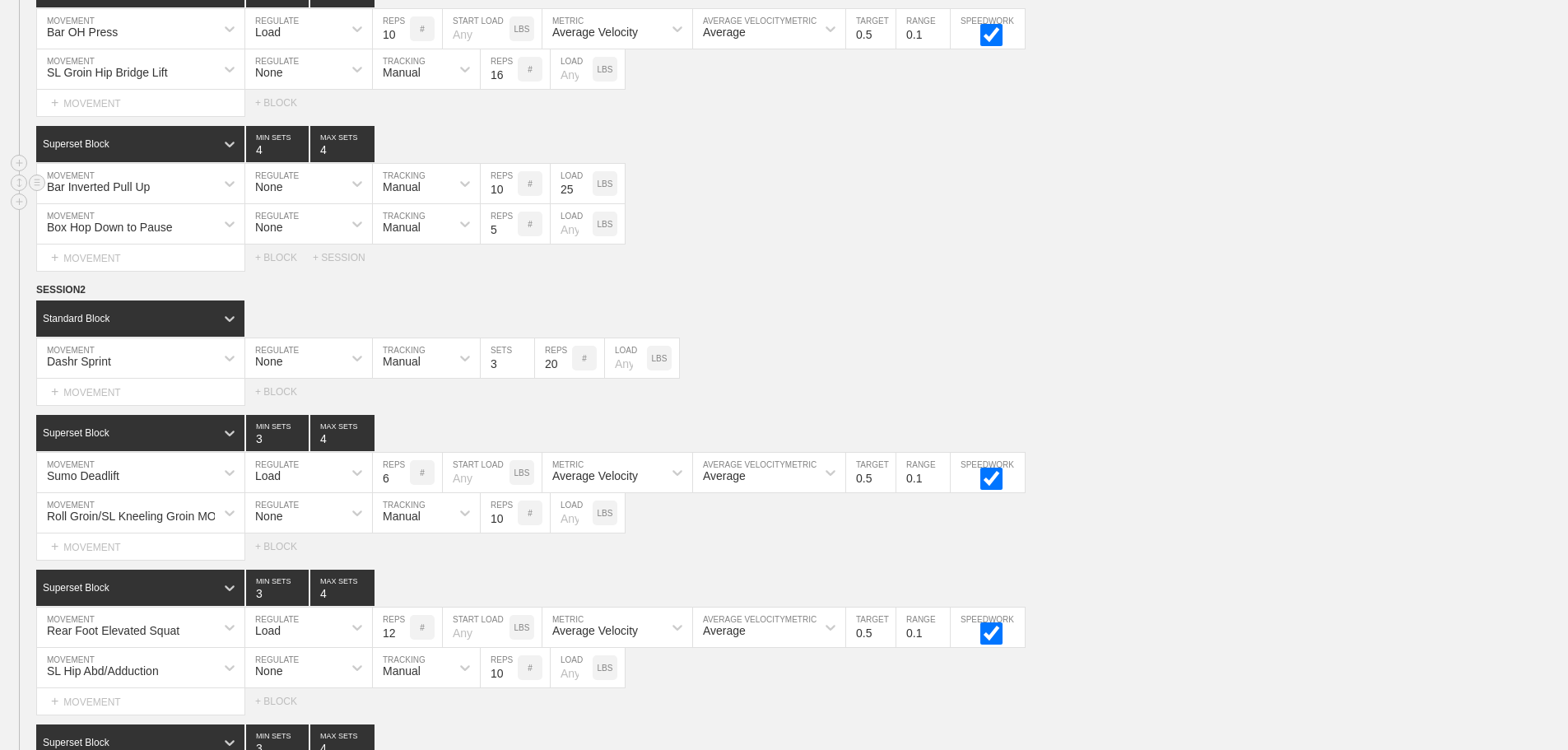
click at [758, 204] on div "Bar Inverted Pull Up MOVEMENT None REGULATE Manual TRACKING 10 REPS # 25 LOAD L…" at bounding box center [784, 184] width 1568 height 40
